Goal: Task Accomplishment & Management: Manage account settings

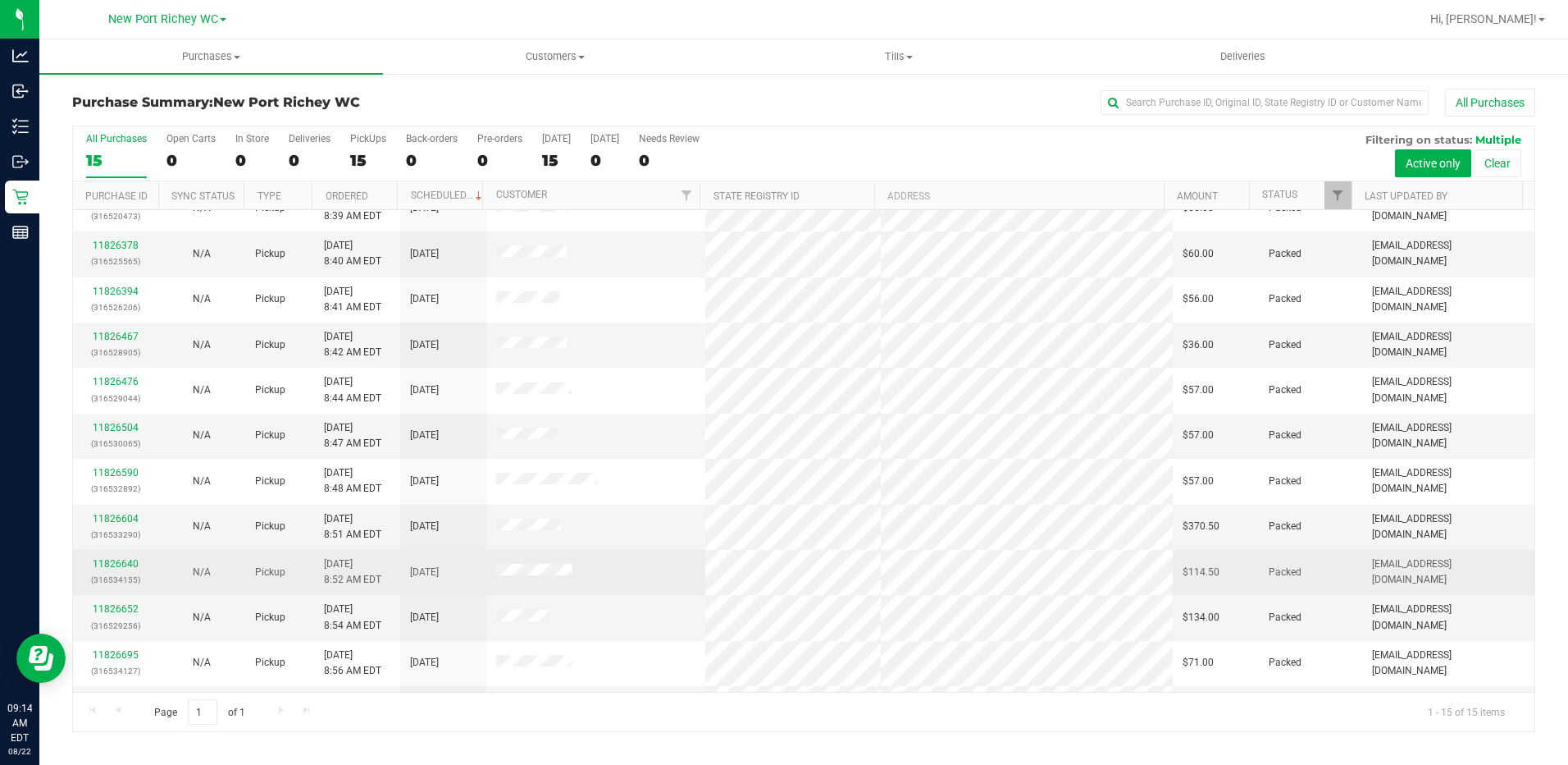
scroll to position [200, 0]
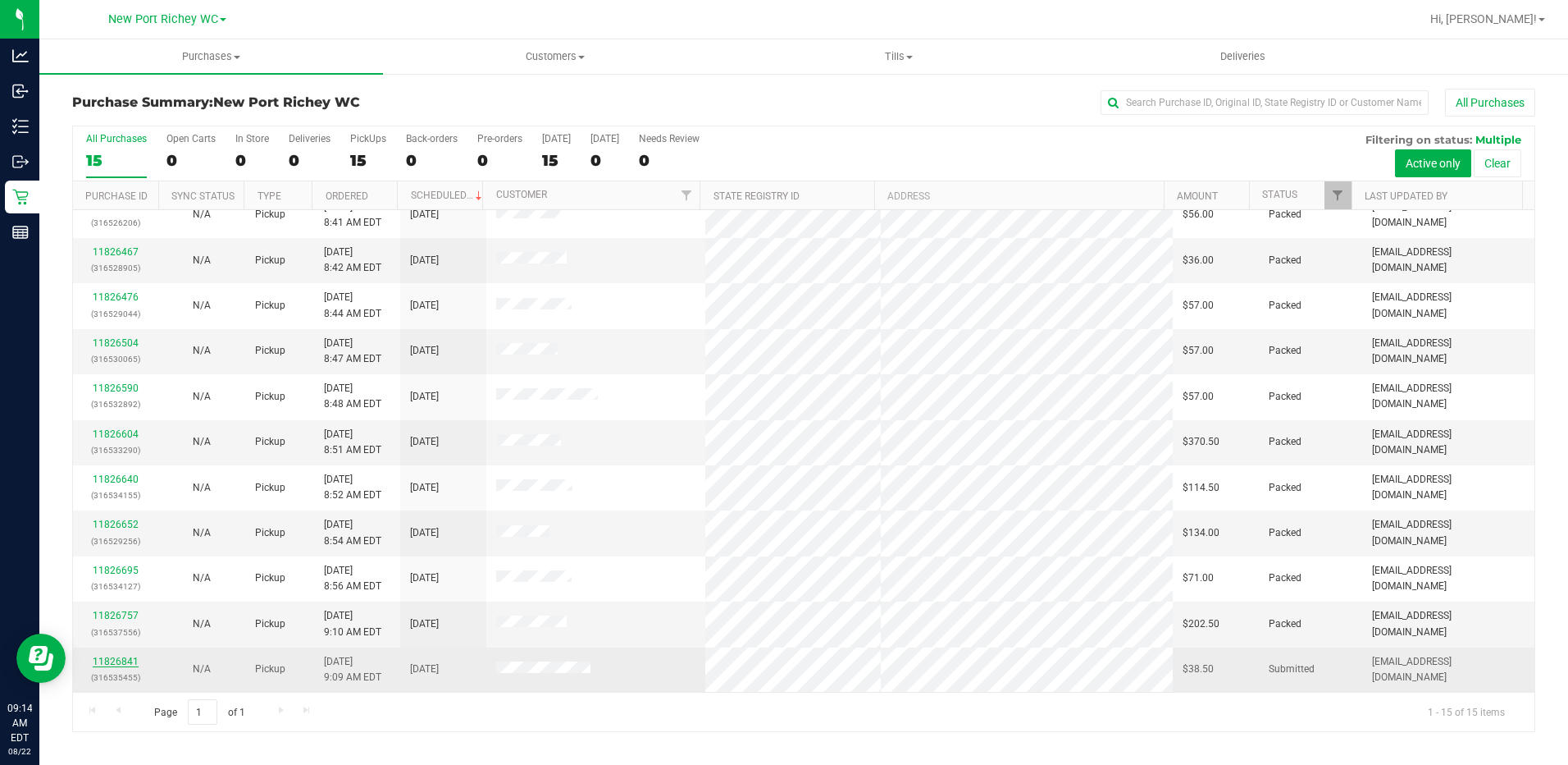
click at [95, 663] on link "11826841" at bounding box center [115, 662] width 46 height 12
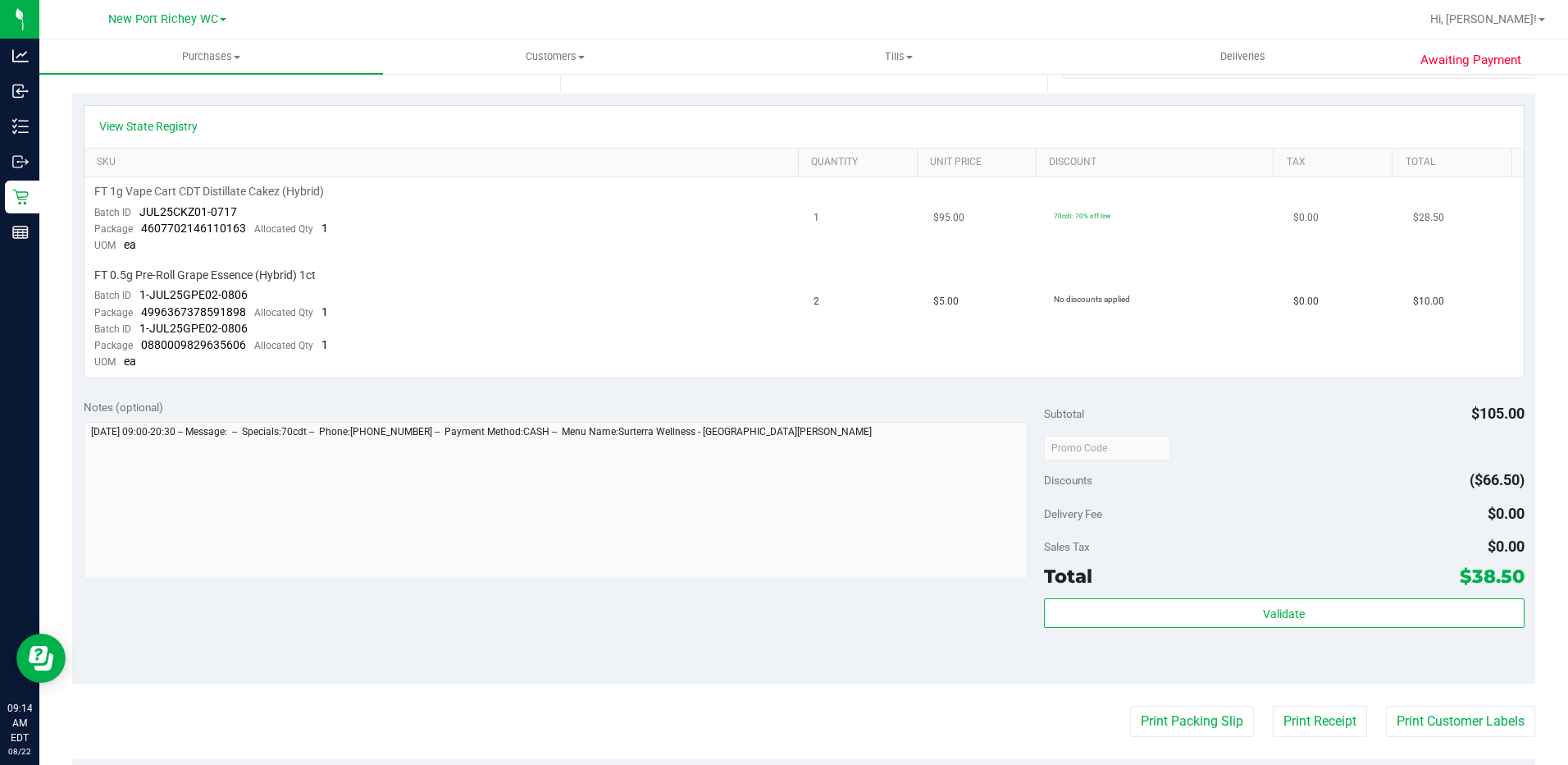
scroll to position [410, 0]
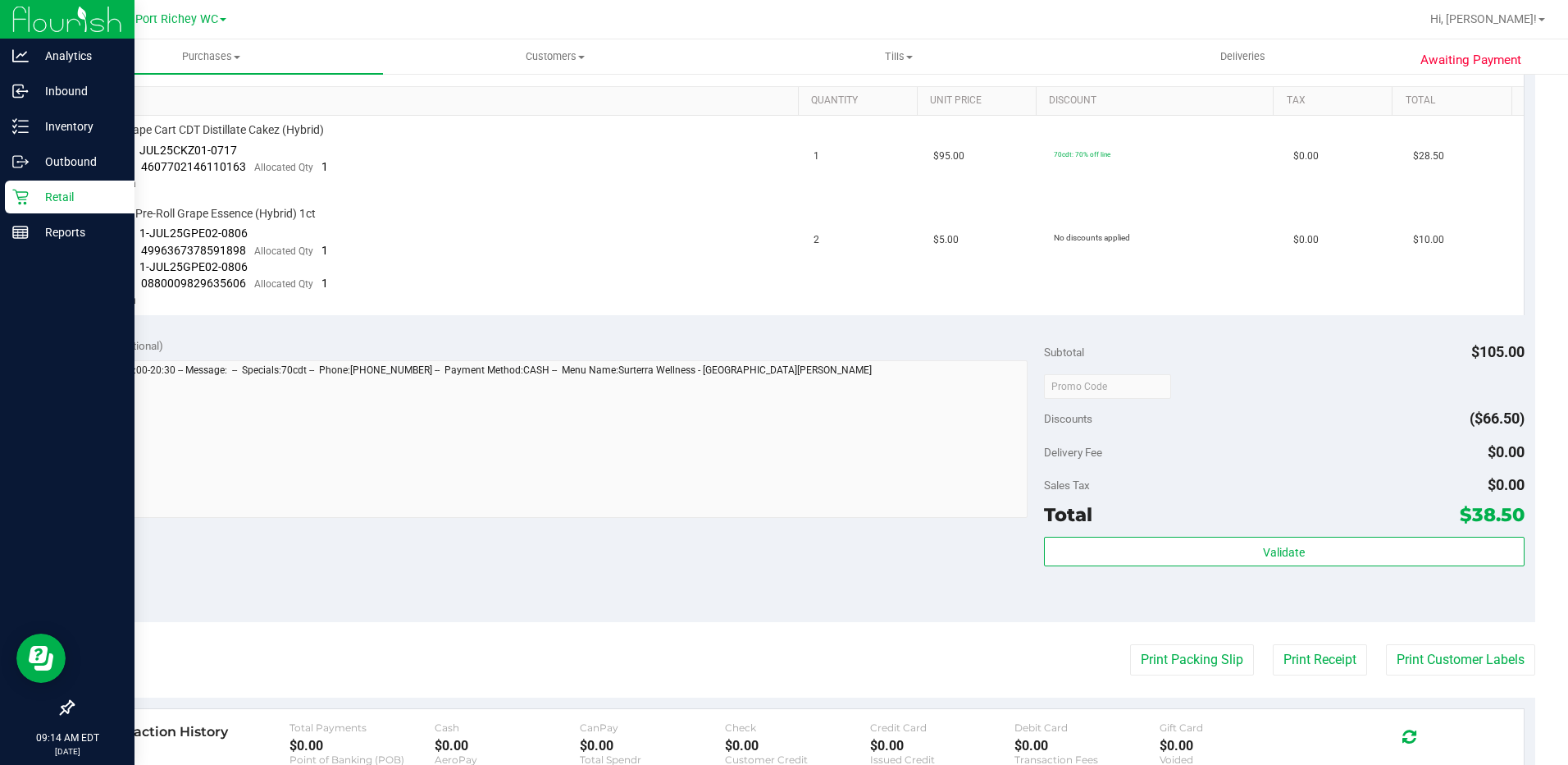
click at [36, 201] on p "Retail" at bounding box center [77, 197] width 98 height 20
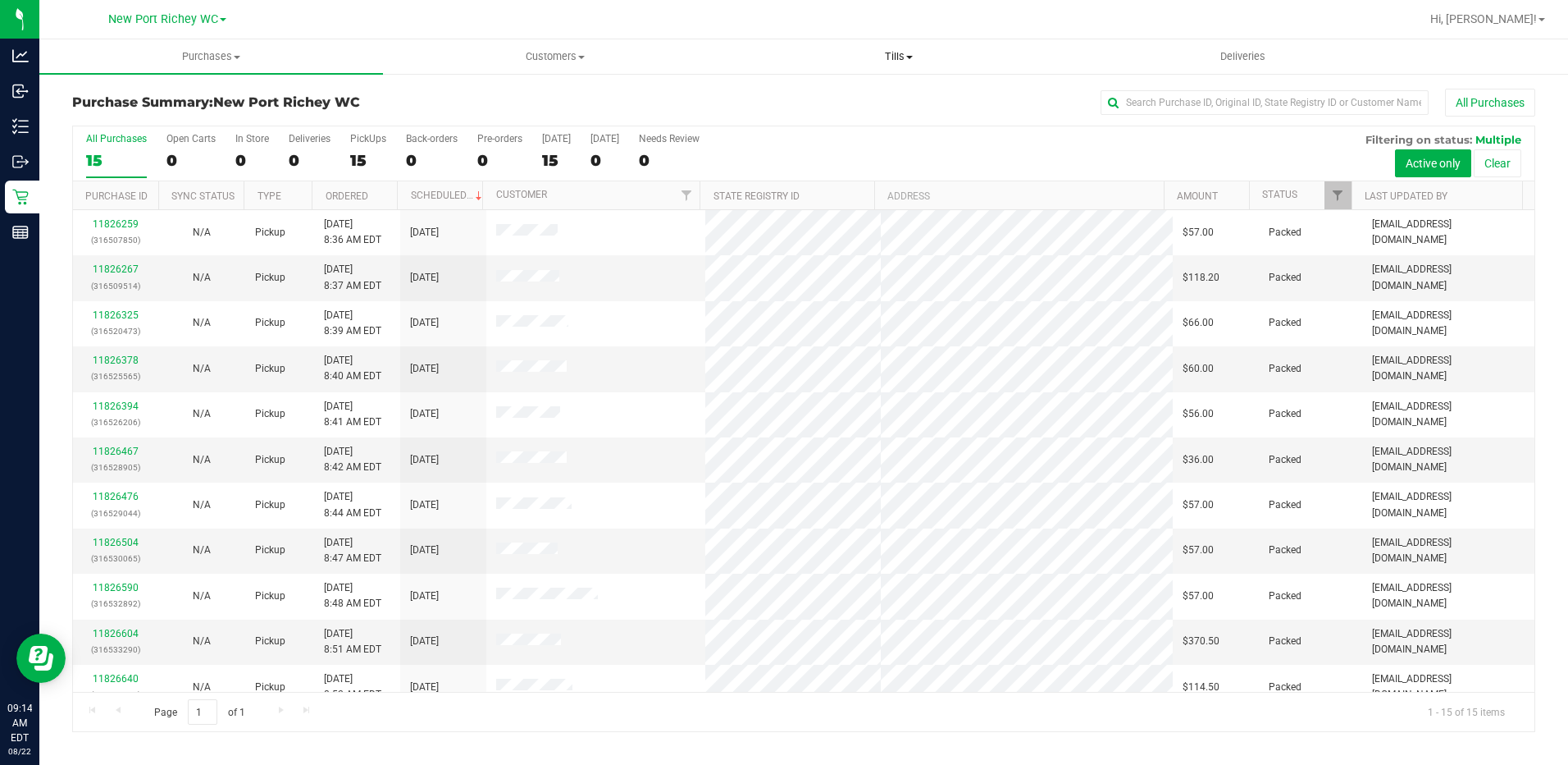
click at [907, 50] on span "Tills" at bounding box center [899, 57] width 342 height 15
click at [798, 101] on span "Manage tills" at bounding box center [783, 99] width 110 height 14
